Goal: Information Seeking & Learning: Learn about a topic

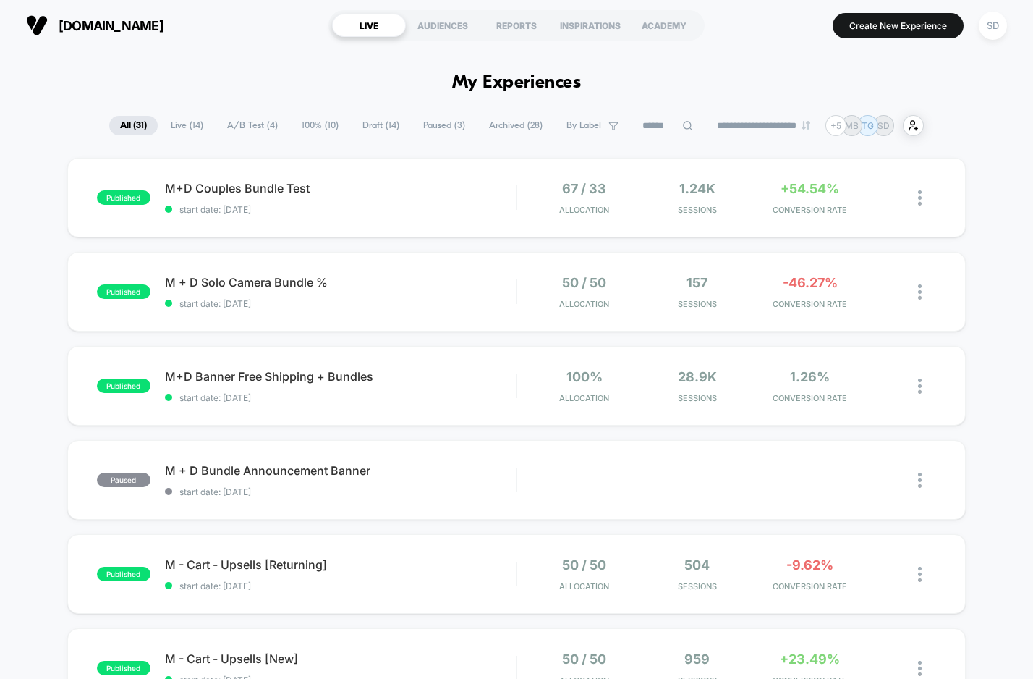
click at [235, 120] on span "A/B Test ( 4 )" at bounding box center [252, 126] width 72 height 20
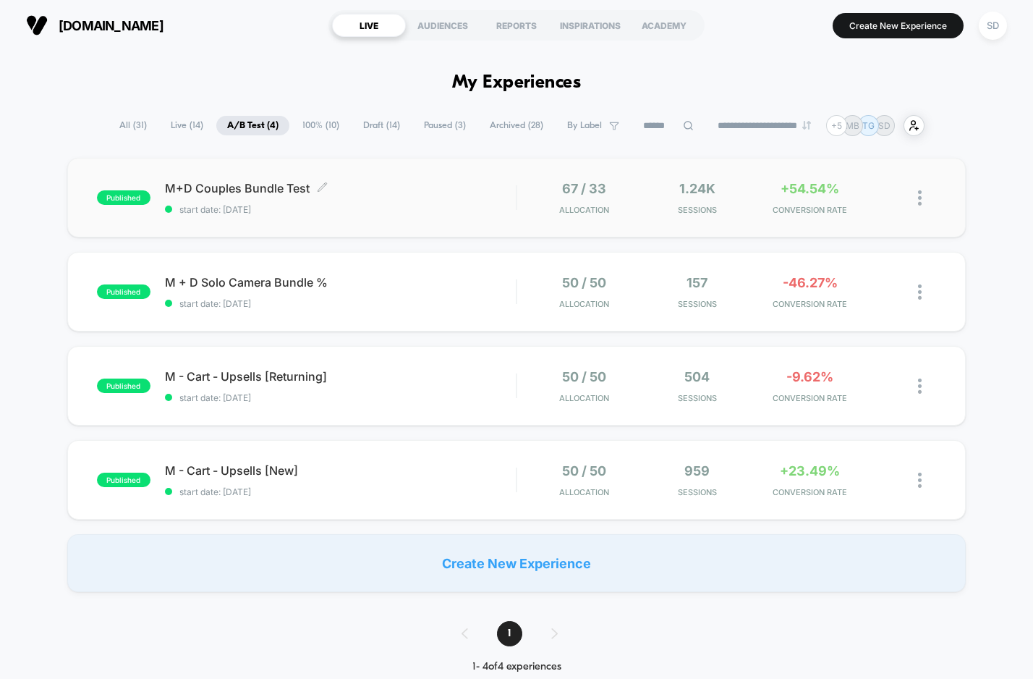
click at [232, 194] on span "M+D Couples Bundle Test Click to edit experience details" at bounding box center [340, 188] width 351 height 14
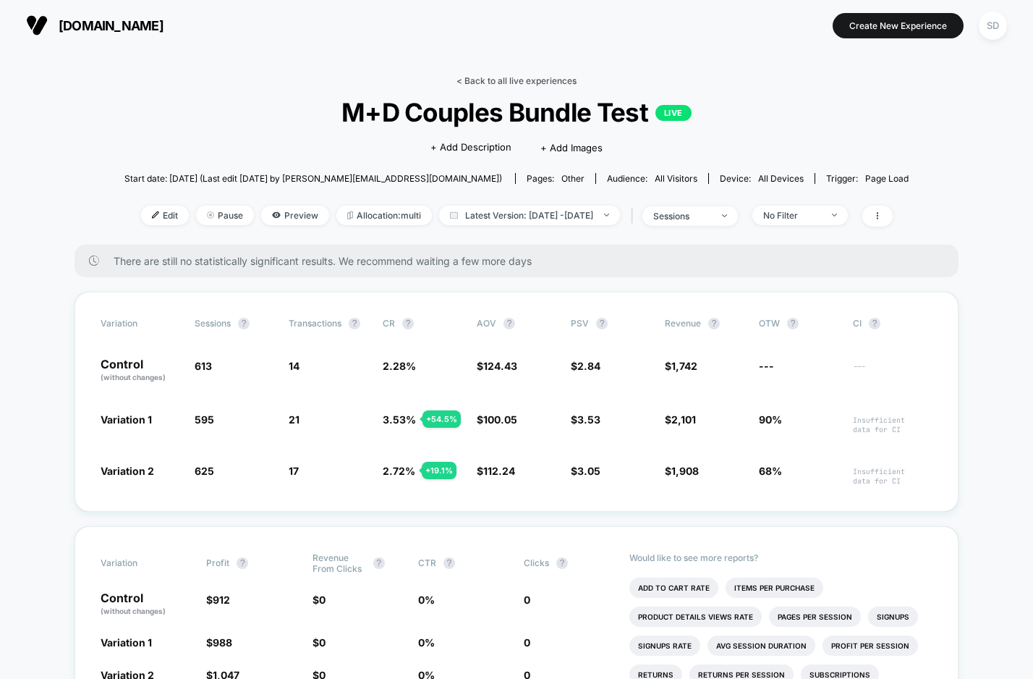
click at [538, 82] on link "< Back to all live experiences" at bounding box center [517, 80] width 120 height 11
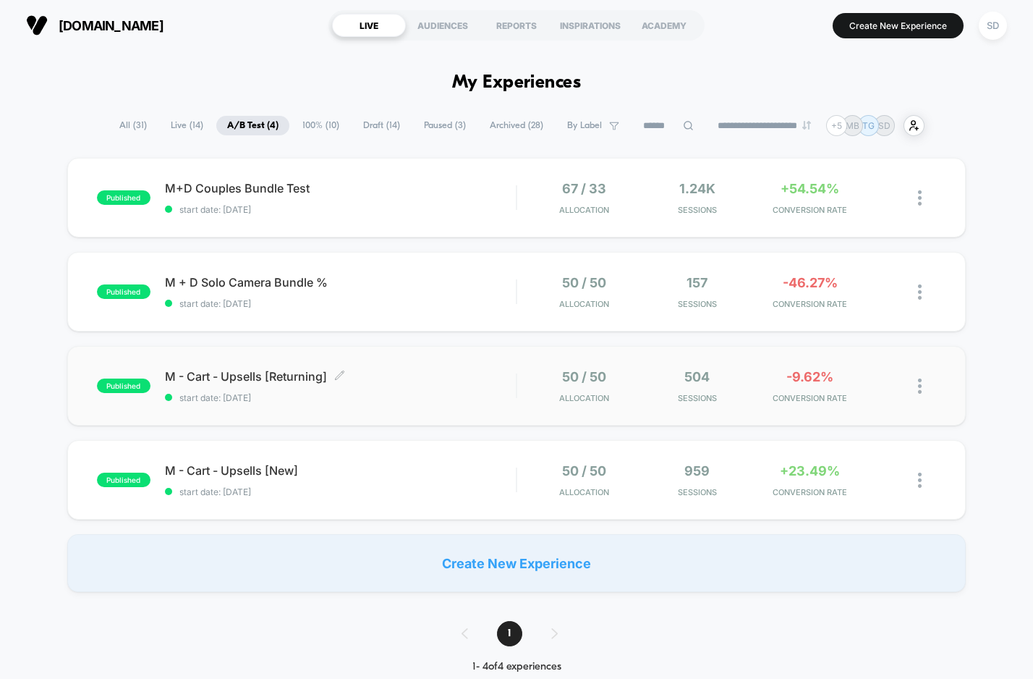
click at [203, 378] on span "M - Cart - Upsells [Returning] Click to edit experience details" at bounding box center [340, 376] width 351 height 14
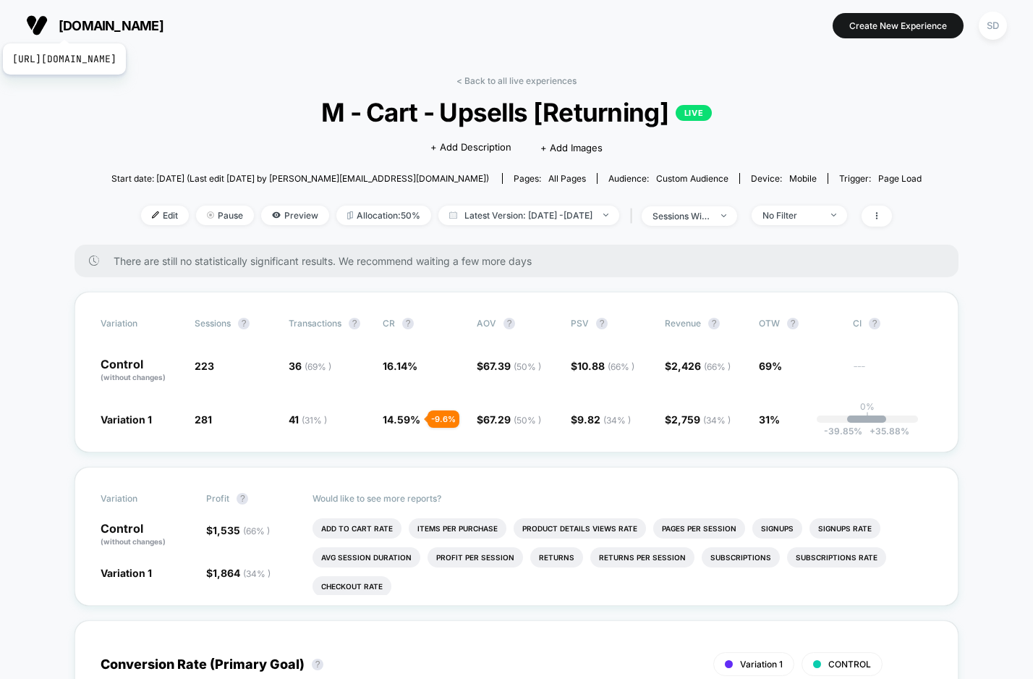
click at [116, 25] on span "[DOMAIN_NAME]" at bounding box center [111, 25] width 105 height 15
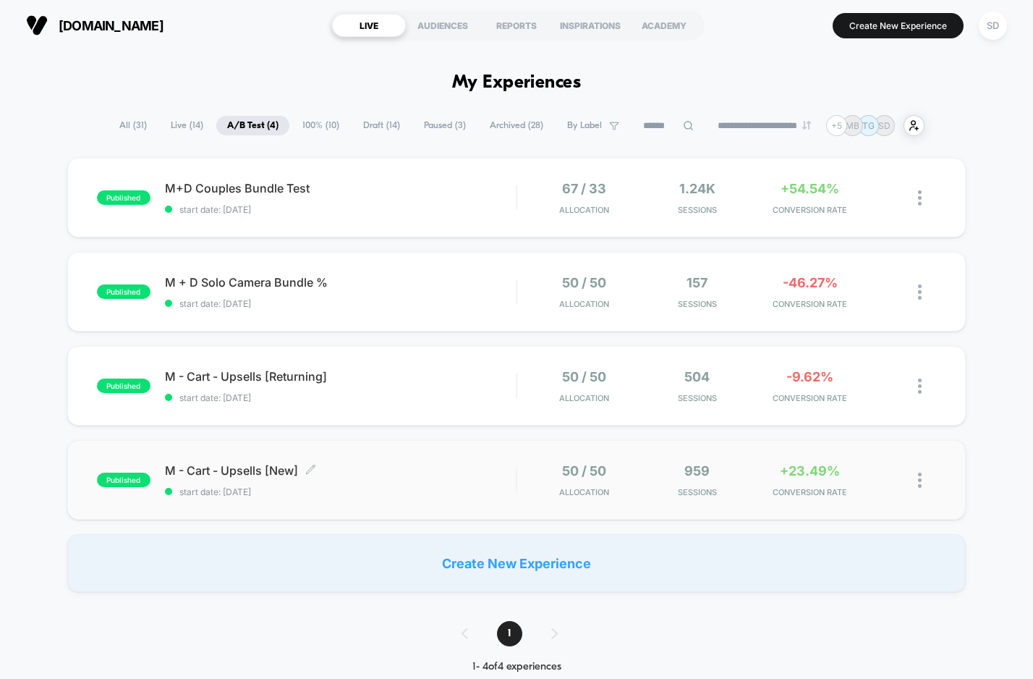
click at [234, 478] on span "M - Cart - Upsells [New] Click to edit experience details" at bounding box center [340, 470] width 351 height 14
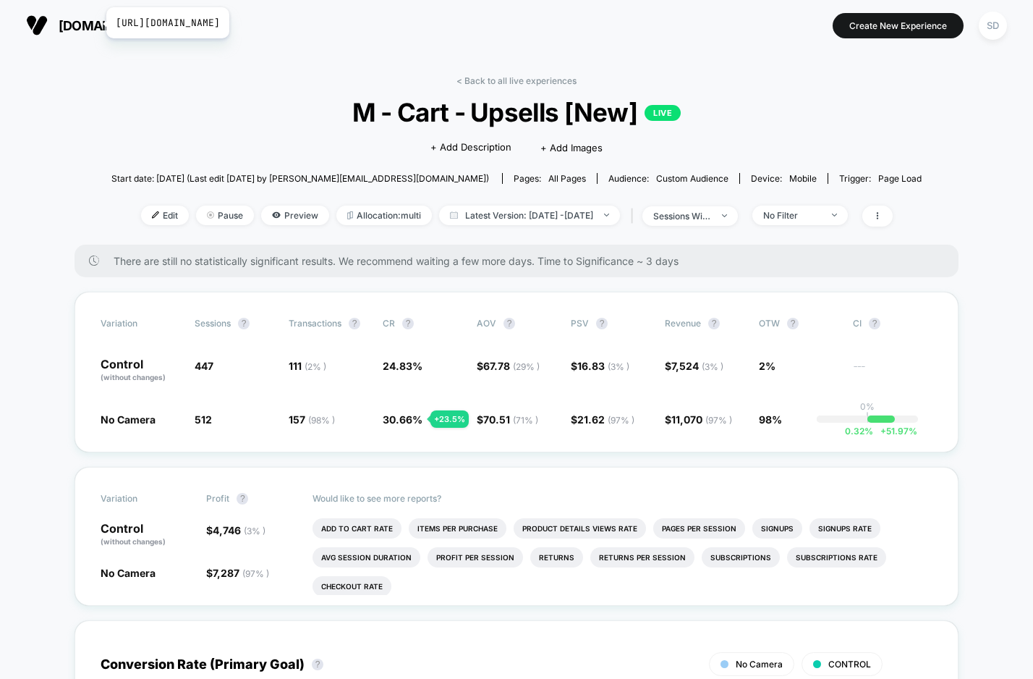
click at [97, 23] on span "[DOMAIN_NAME]" at bounding box center [111, 25] width 105 height 15
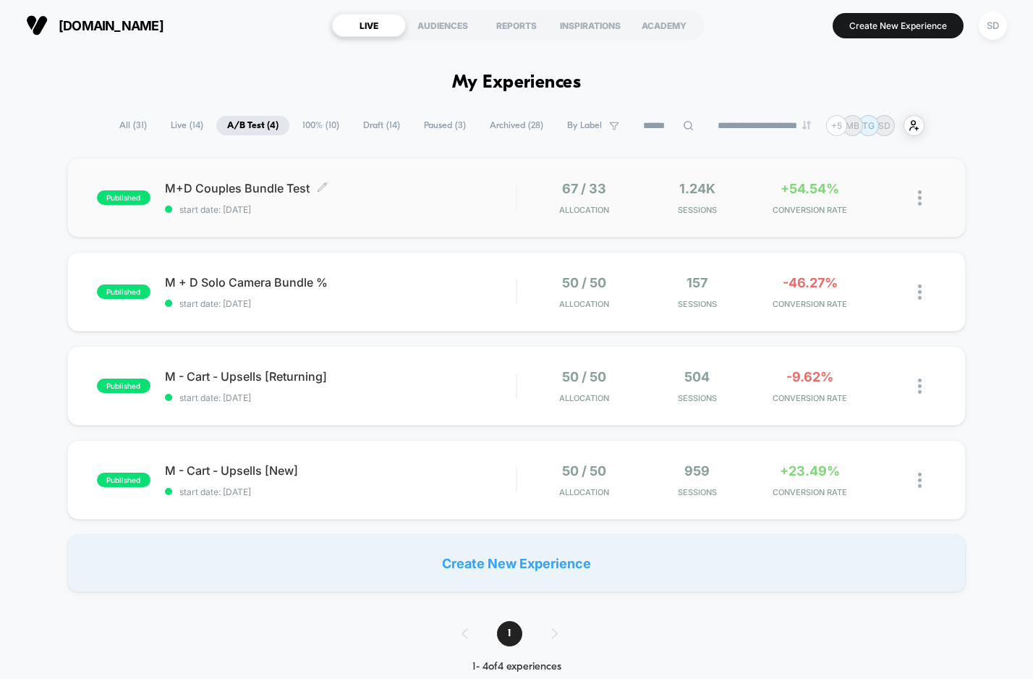
click at [251, 198] on div "M+D Couples Bundle Test Click to edit experience details Click to edit experien…" at bounding box center [340, 198] width 351 height 34
